Goal: Consume media (video, audio): Consume media (video, audio)

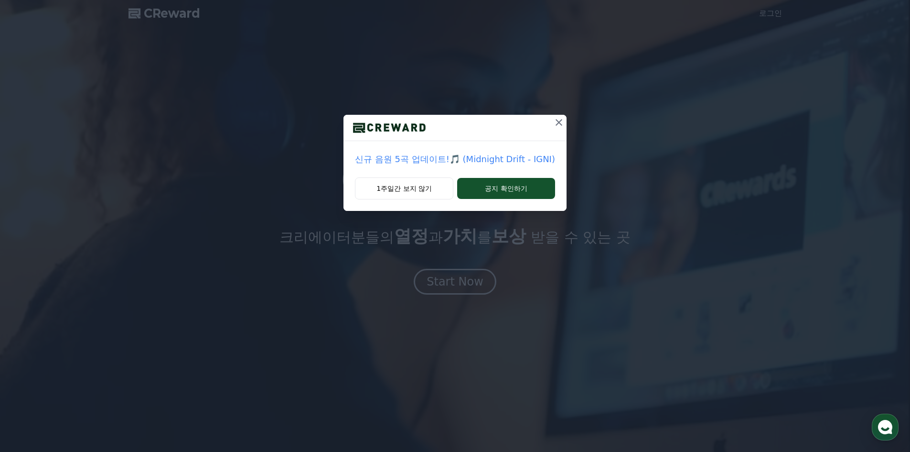
click at [559, 116] on button at bounding box center [559, 122] width 15 height 15
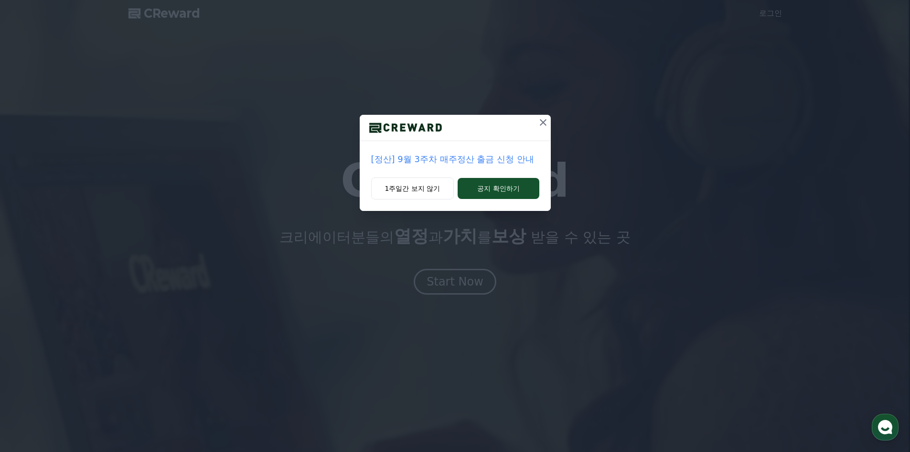
click at [546, 119] on icon at bounding box center [543, 122] width 7 height 7
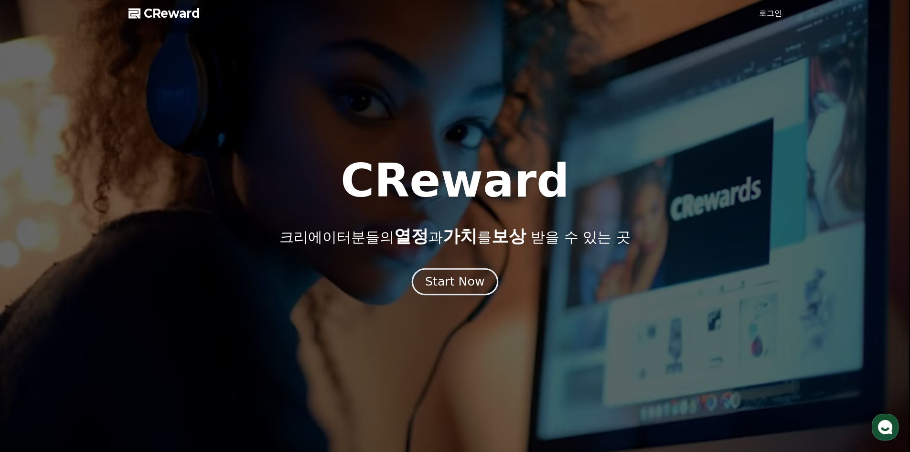
click at [468, 285] on div "Start Now" at bounding box center [454, 281] width 59 height 16
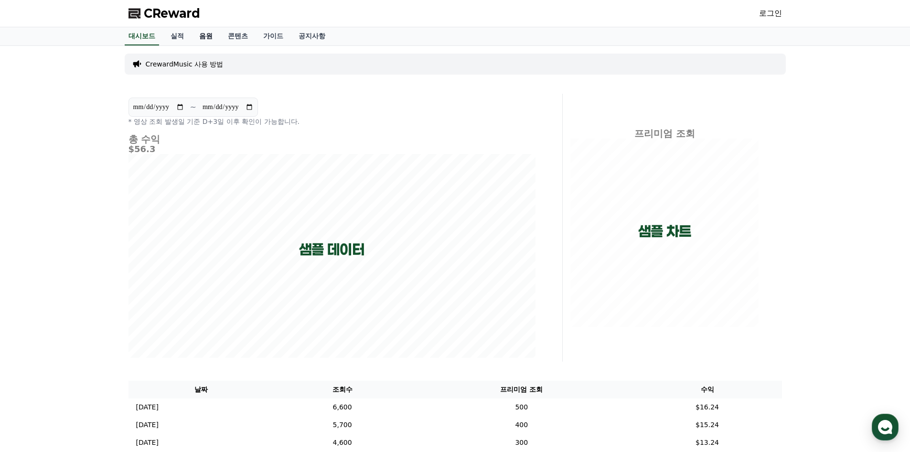
click at [204, 35] on link "음원" at bounding box center [206, 36] width 29 height 18
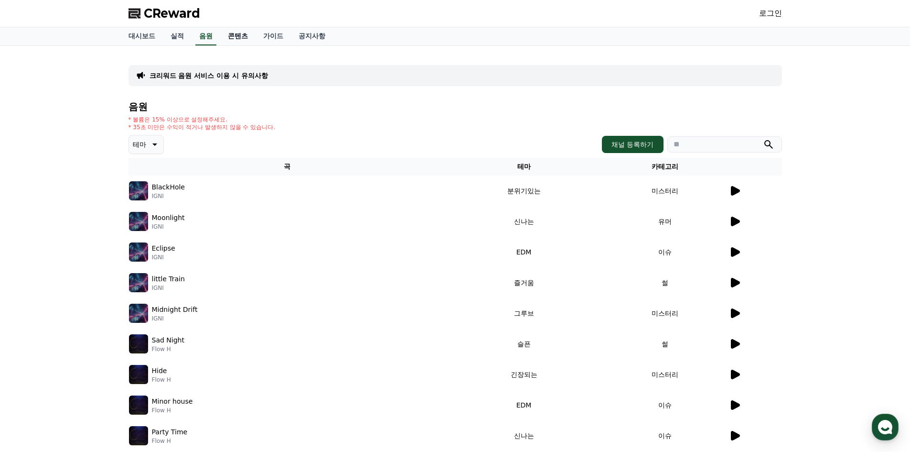
click at [243, 33] on link "콘텐츠" at bounding box center [237, 36] width 35 height 18
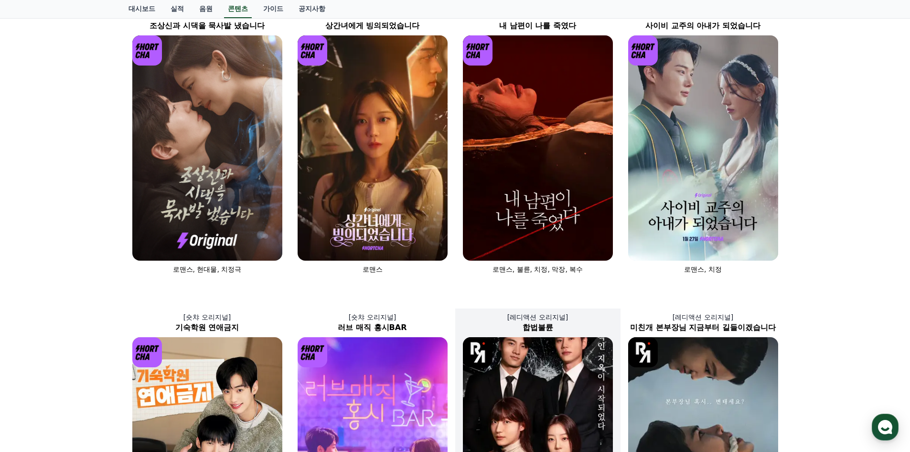
scroll to position [48, 0]
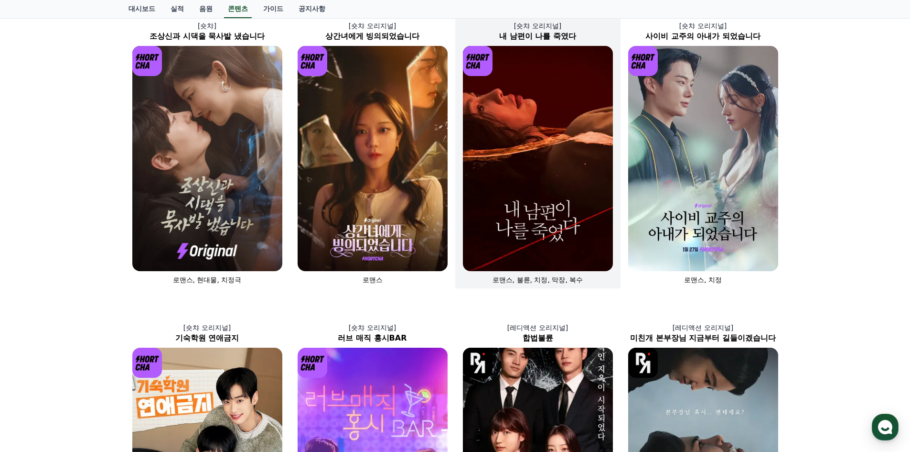
click at [552, 249] on img at bounding box center [538, 158] width 150 height 225
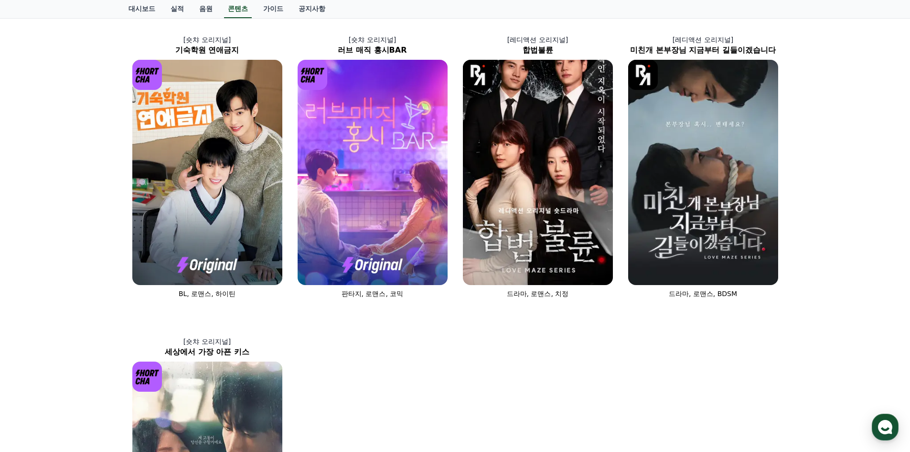
scroll to position [335, 0]
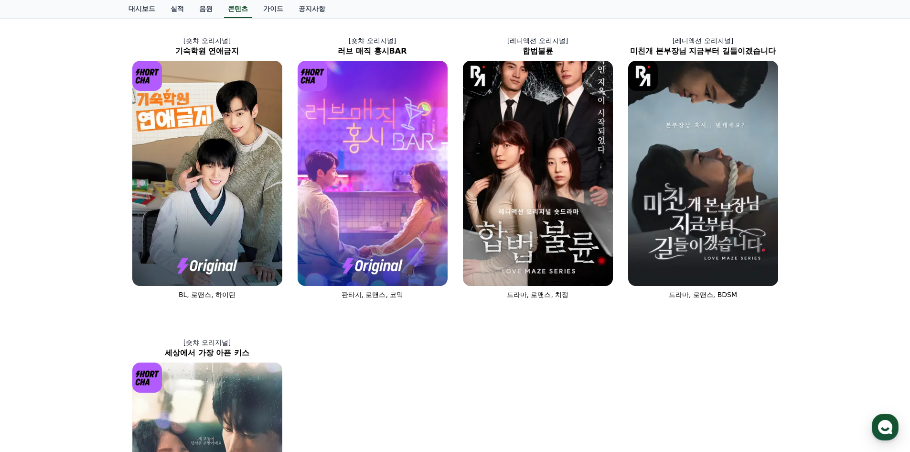
click at [505, 397] on div "[숏챠] 조상신과 시댁을 묵사발 냈습니다 로맨스, 현대물, 치정극 [숏챠 오리지널] 상간녀에게 빙의되었습니다 로맨스 [숏챠 오리지널] 내 남편…" at bounding box center [455, 161] width 661 height 893
copy div "CReward"
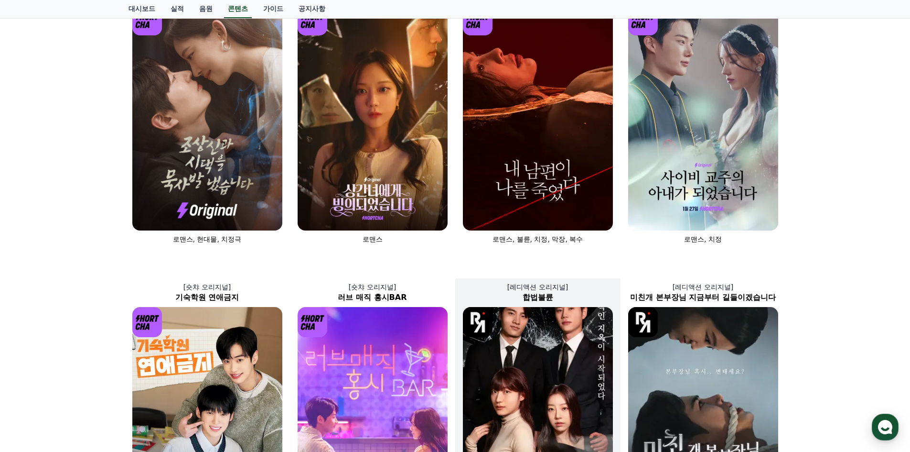
scroll to position [0, 0]
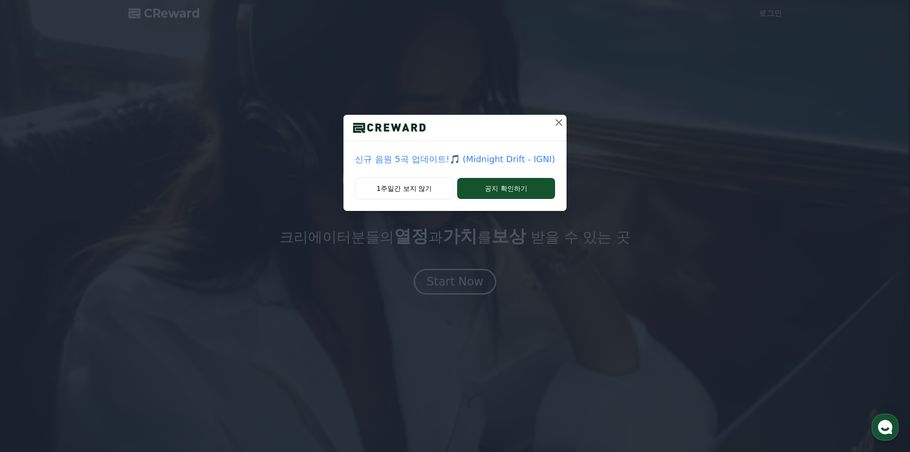
click at [563, 125] on icon at bounding box center [558, 122] width 11 height 11
click at [557, 123] on icon at bounding box center [559, 122] width 7 height 7
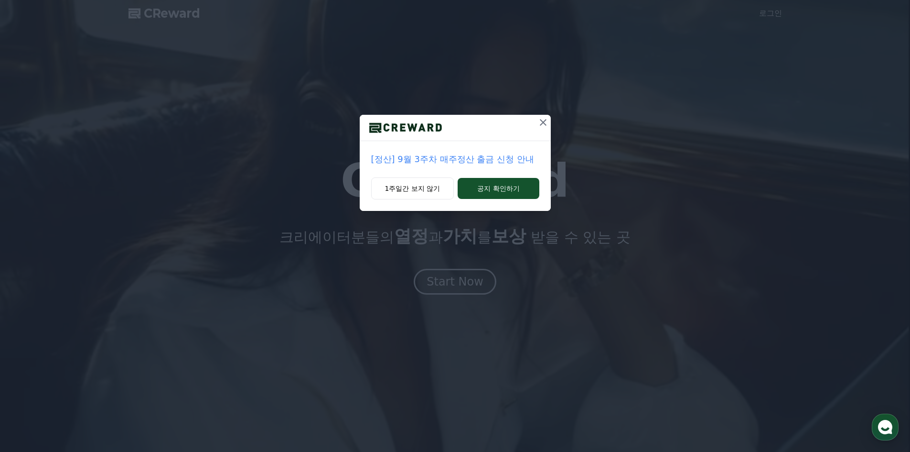
click at [544, 119] on icon at bounding box center [543, 122] width 11 height 11
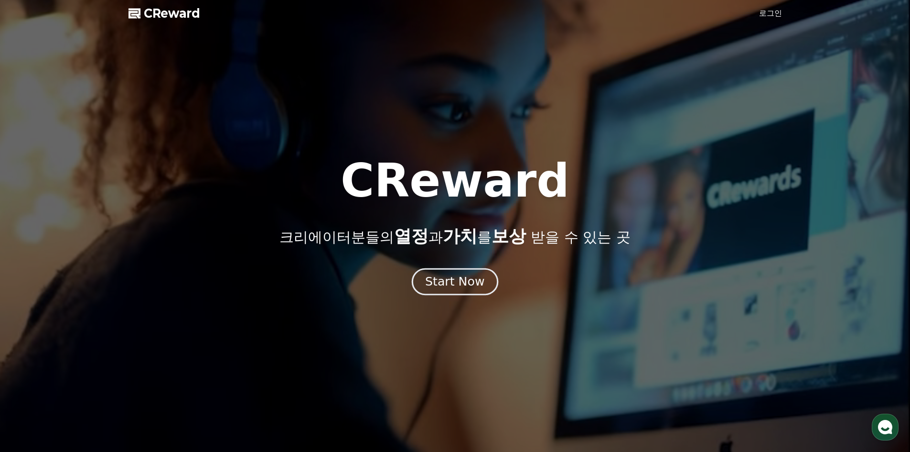
click at [473, 273] on div "Start Now" at bounding box center [454, 281] width 59 height 16
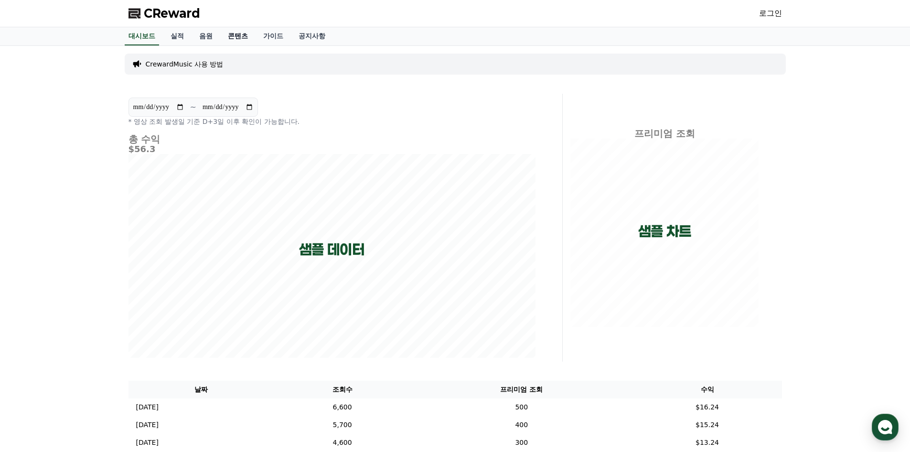
click at [239, 38] on link "콘텐츠" at bounding box center [237, 36] width 35 height 18
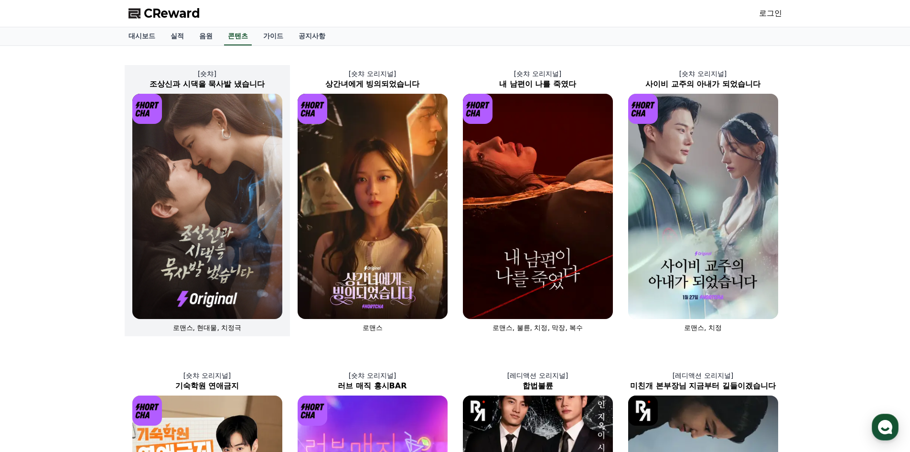
click at [193, 184] on img at bounding box center [207, 206] width 150 height 225
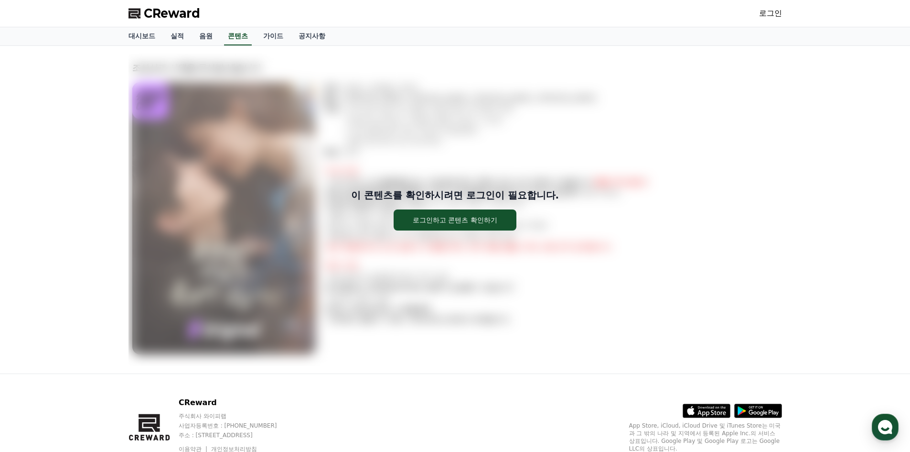
click at [193, 184] on div "이 콘텐츠를 확인하시려면 로그인이 필요합니다. 로그인하고 콘텐츠 확인하기" at bounding box center [456, 210] width 654 height 312
click at [93, 197] on div "이 콘텐츠를 확인하시려면 로그인이 필요합니다. 로그인하고 콘텐츠 확인하기 조상신과 시댁을 묵사발 냈습니다 장르 : 로맨스, 현대물, 치정극 출…" at bounding box center [455, 209] width 910 height 327
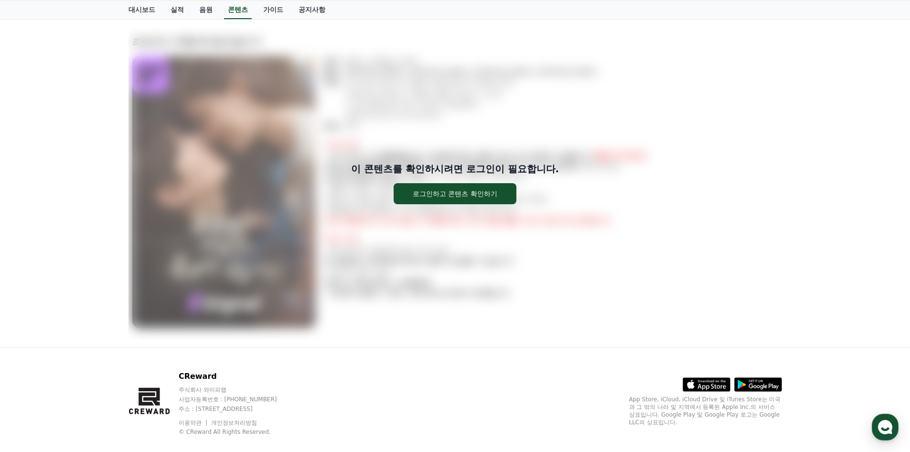
scroll to position [41, 0]
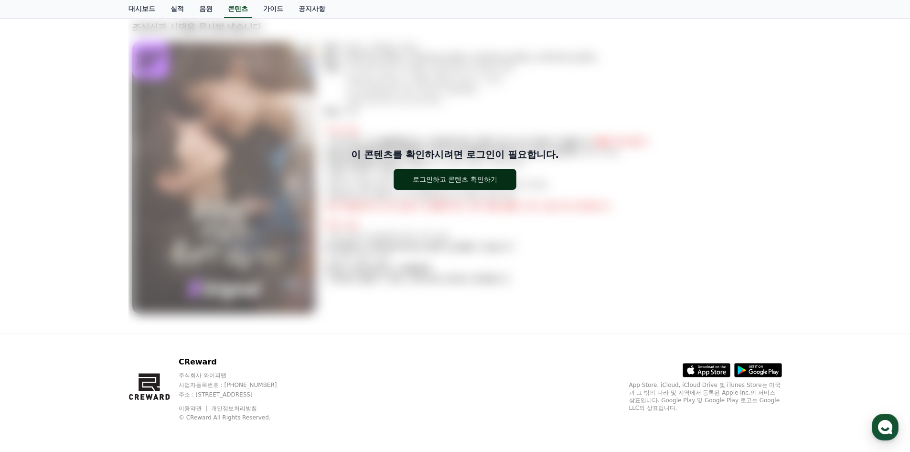
click at [468, 180] on div "로그인하고 콘텐츠 확인하기" at bounding box center [455, 179] width 85 height 10
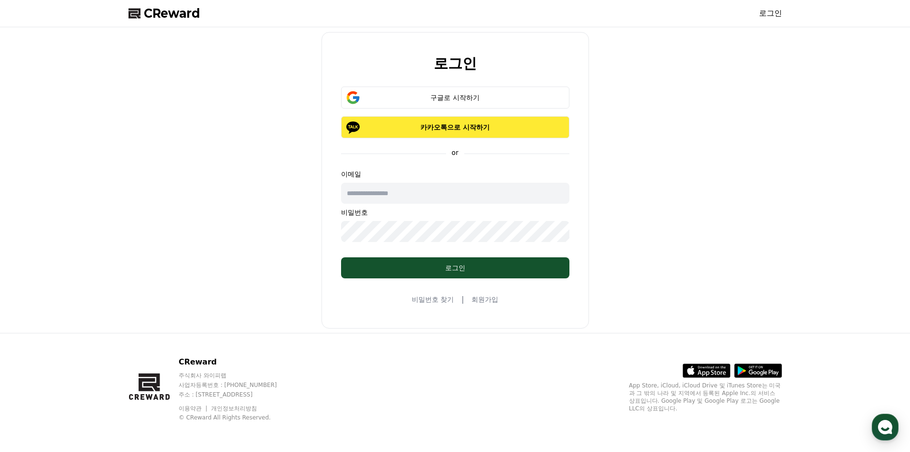
click at [448, 124] on p "카카오톡으로 시작하기" at bounding box center [455, 127] width 201 height 10
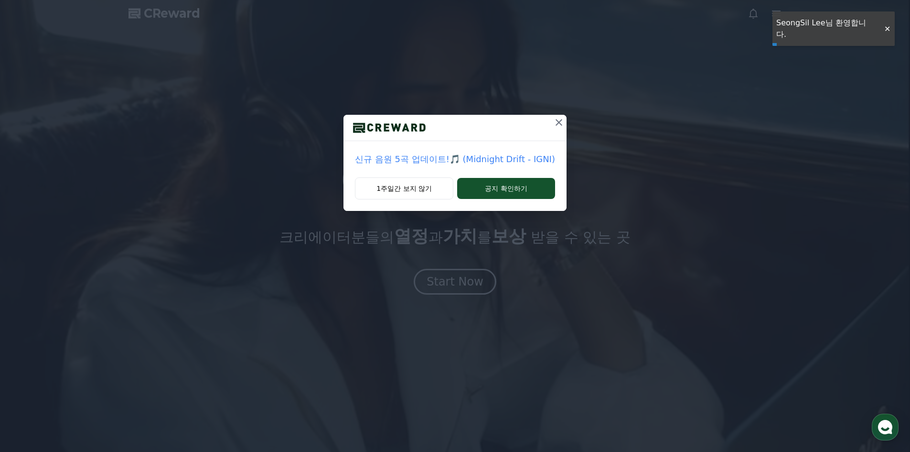
click at [553, 118] on icon at bounding box center [558, 122] width 11 height 11
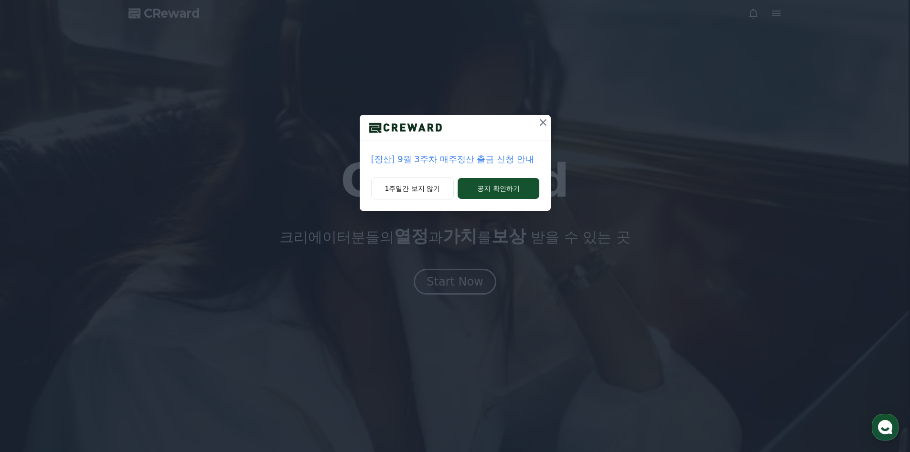
click at [540, 132] on div at bounding box center [543, 128] width 15 height 26
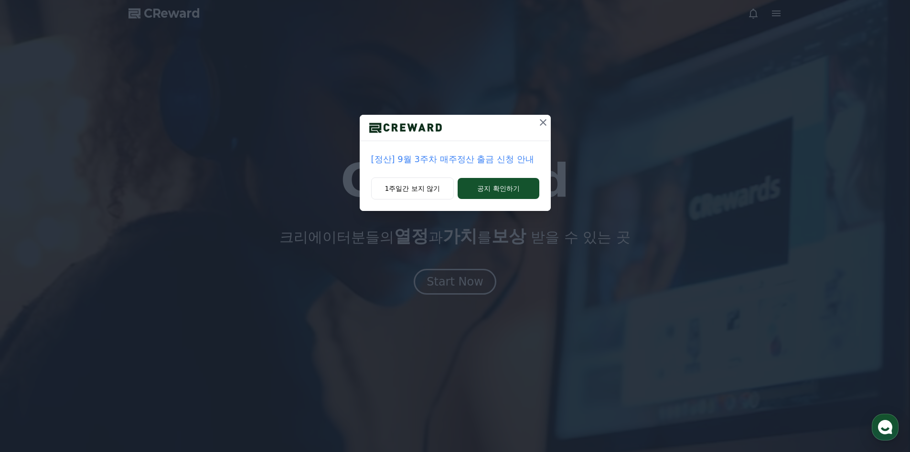
click at [545, 127] on icon at bounding box center [543, 122] width 11 height 11
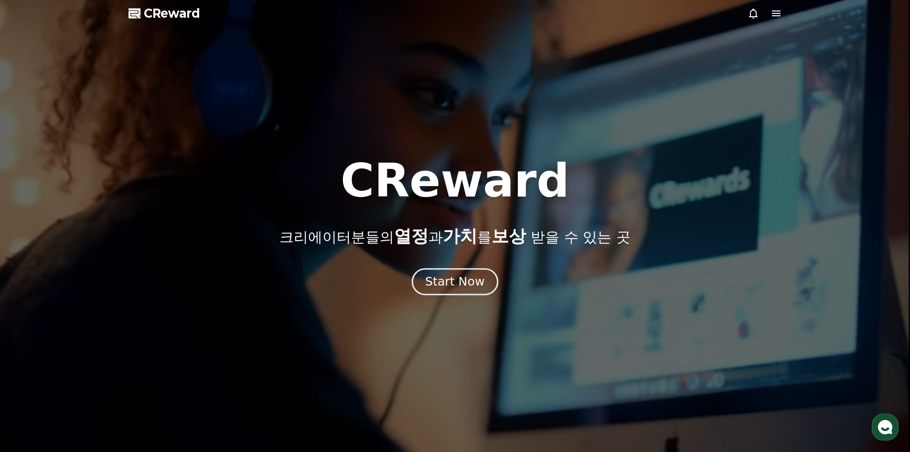
click at [470, 278] on div "Start Now" at bounding box center [454, 281] width 59 height 16
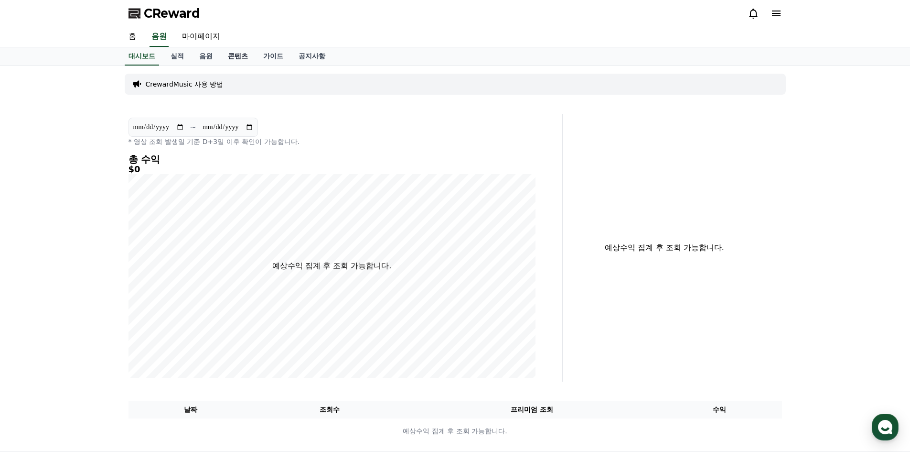
click at [223, 57] on link "콘텐츠" at bounding box center [237, 56] width 35 height 18
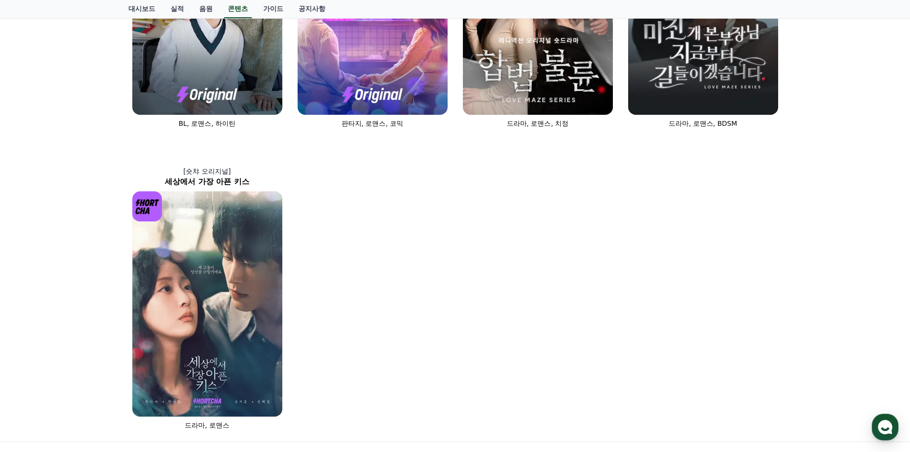
scroll to position [239, 0]
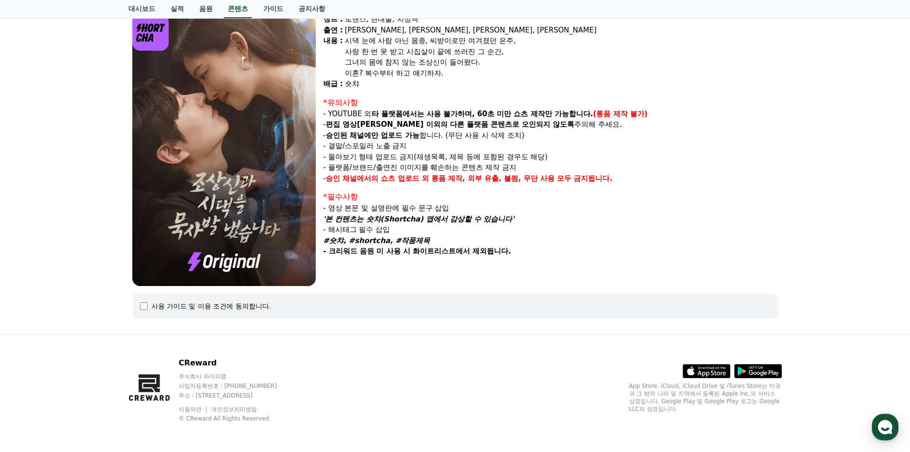
scroll to position [89, 0]
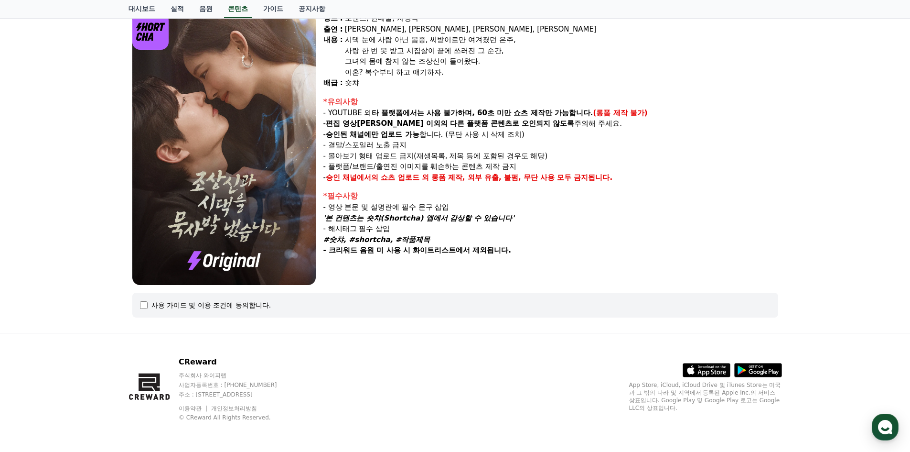
drag, startPoint x: 359, startPoint y: 111, endPoint x: 510, endPoint y: 135, distance: 152.4
click at [510, 135] on div "*유의사항 - YOUTUBE 외 타 플랫폼에서는 사용 불가하며, 60초 미만 쇼츠 제작만 가능합니다. (롱폼 제작 불가) - 편집 영상이 숏챠…" at bounding box center [551, 139] width 455 height 87
click at [255, 196] on img at bounding box center [224, 149] width 184 height 272
copy div "외 타 플랫폼에서는 사용 불가하며, 60초 미만 쇼츠 제작만 가능합니다. (롱폼 제작 불가) - 편집 영상이 숏챠 이외의 다른 플랫폼 콘텐츠로…"
click at [241, 301] on div "사용 가이드 및 이용 조건에 동의합니다." at bounding box center [212, 305] width 120 height 10
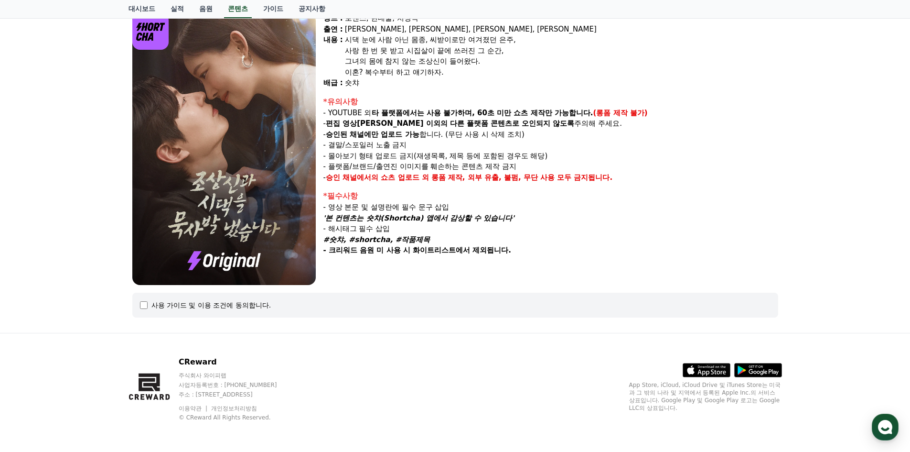
click at [150, 312] on div "사용 가이드 및 이용 조건에 동의합니다." at bounding box center [455, 305] width 646 height 25
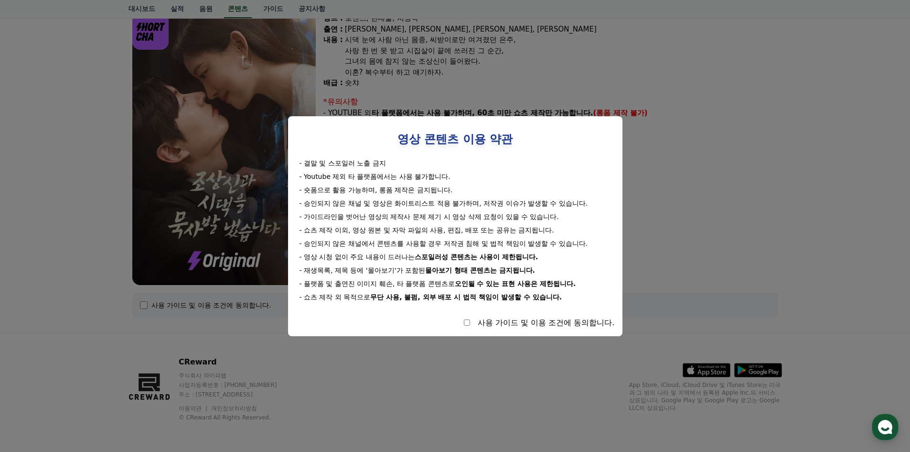
click at [470, 323] on div "사용 가이드 및 이용 조건에 동의합니다." at bounding box center [455, 322] width 319 height 11
select select
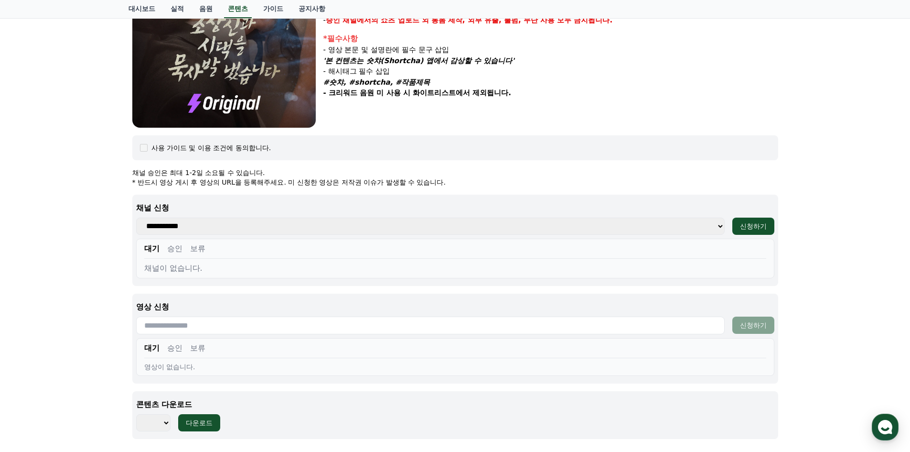
scroll to position [225, 0]
